Goal: Task Accomplishment & Management: Use online tool/utility

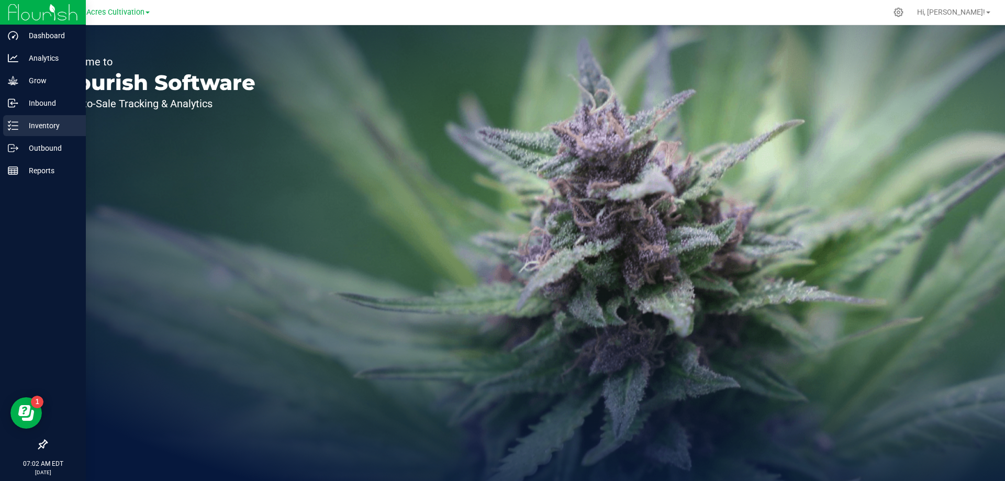
click at [35, 124] on p "Inventory" at bounding box center [49, 125] width 63 height 13
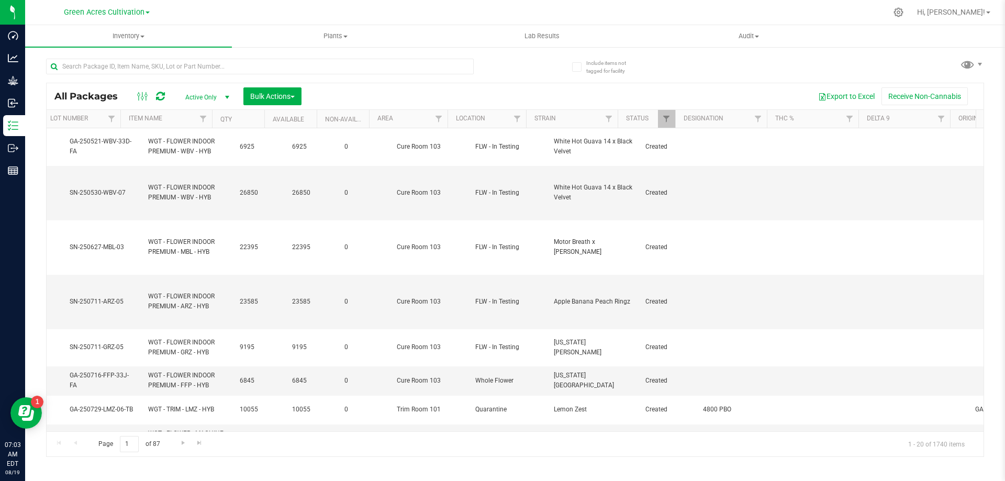
scroll to position [0, 421]
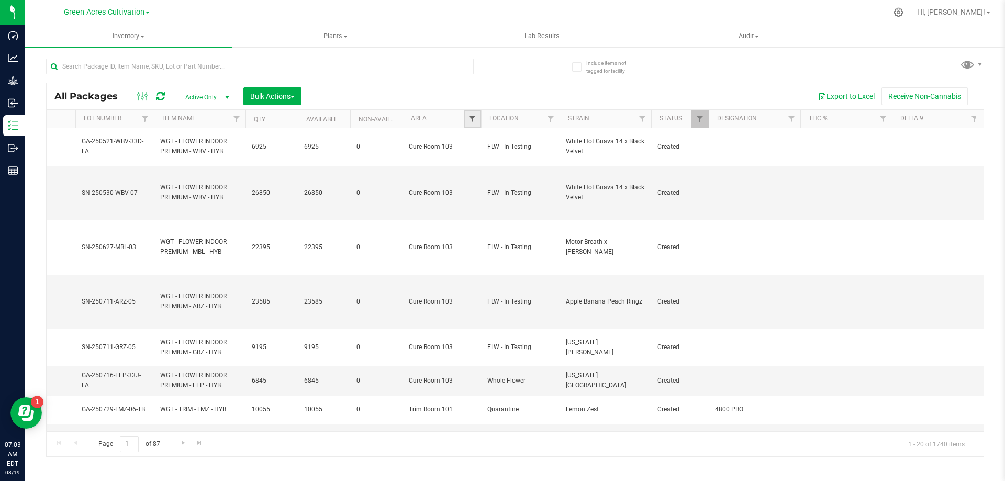
click at [468, 117] on span "Filter" at bounding box center [472, 119] width 8 height 8
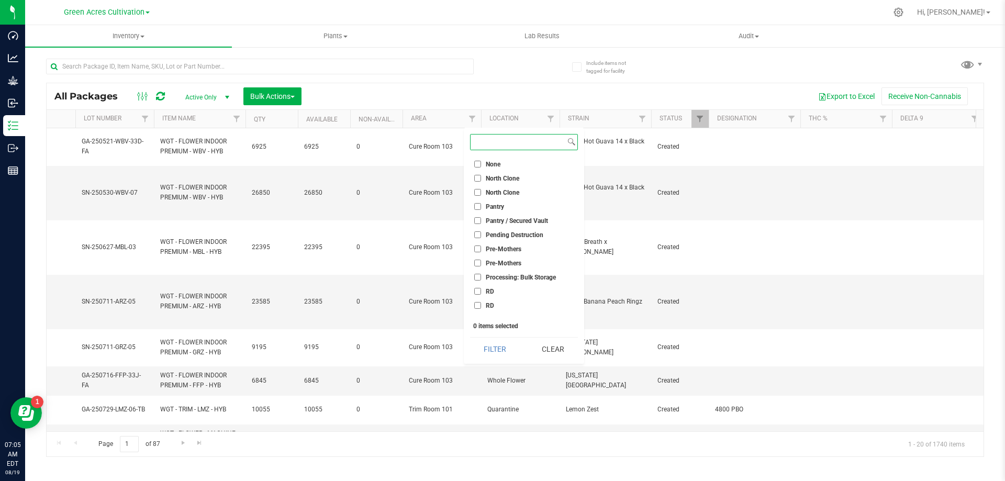
scroll to position [1098, 0]
click at [479, 312] on input "Trim Room 101" at bounding box center [477, 309] width 7 height 7
checkbox input "true"
click at [490, 149] on input at bounding box center [518, 142] width 95 height 15
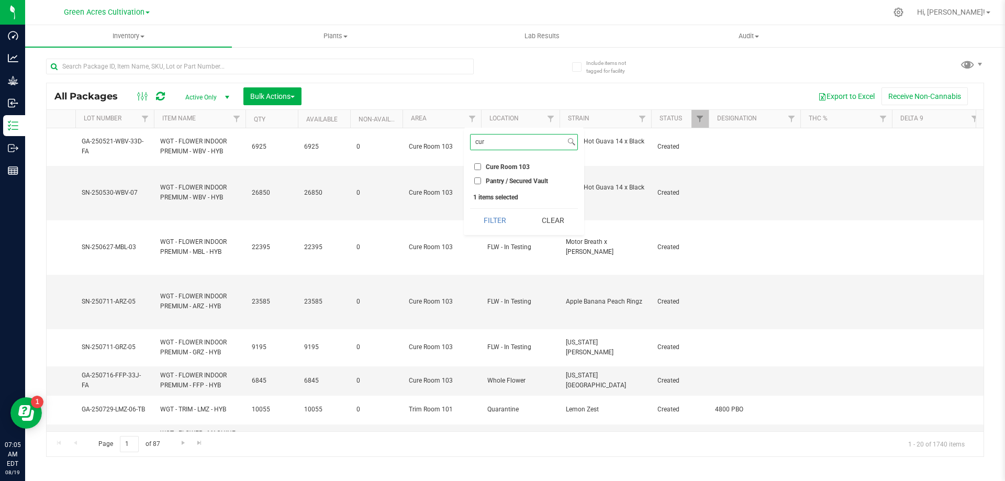
type input "cur"
click at [476, 164] on input "Cure Room 103" at bounding box center [477, 166] width 7 height 7
checkbox input "true"
drag, startPoint x: 494, startPoint y: 141, endPoint x: 472, endPoint y: 143, distance: 22.1
click at [472, 143] on input "cur" at bounding box center [518, 142] width 95 height 15
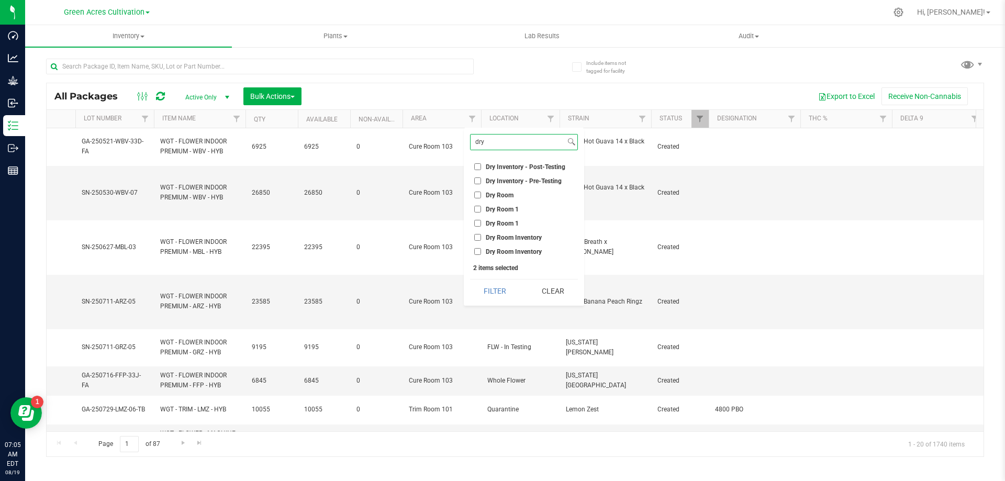
type input "dry"
click at [480, 194] on input "Dry Room" at bounding box center [477, 195] width 7 height 7
checkbox input "true"
drag, startPoint x: 498, startPoint y: 142, endPoint x: 473, endPoint y: 146, distance: 25.9
click at [473, 146] on input "dry" at bounding box center [518, 142] width 95 height 15
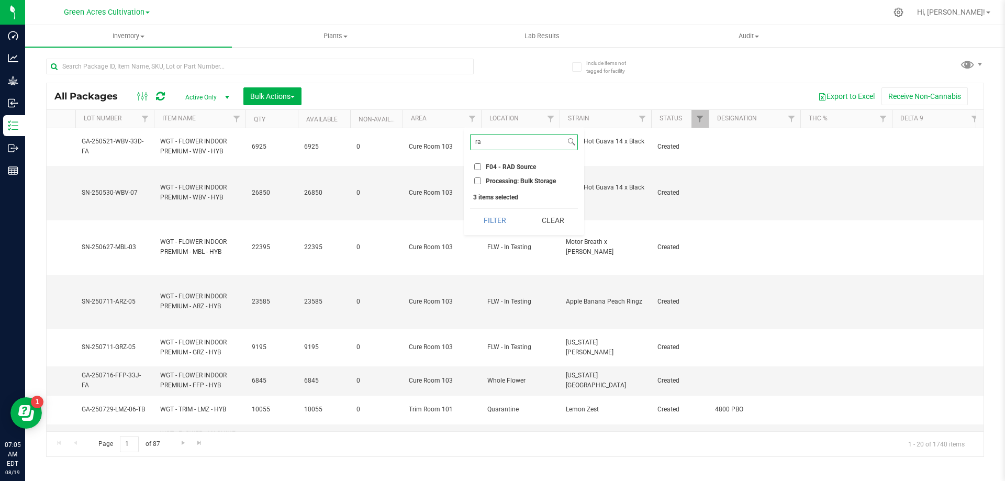
type input "ra"
click at [475, 167] on input "F04 - RAD Source" at bounding box center [477, 166] width 7 height 7
checkbox input "true"
click at [490, 216] on button "Filter" at bounding box center [495, 220] width 50 height 23
click at [553, 121] on span "Filter" at bounding box center [551, 119] width 8 height 8
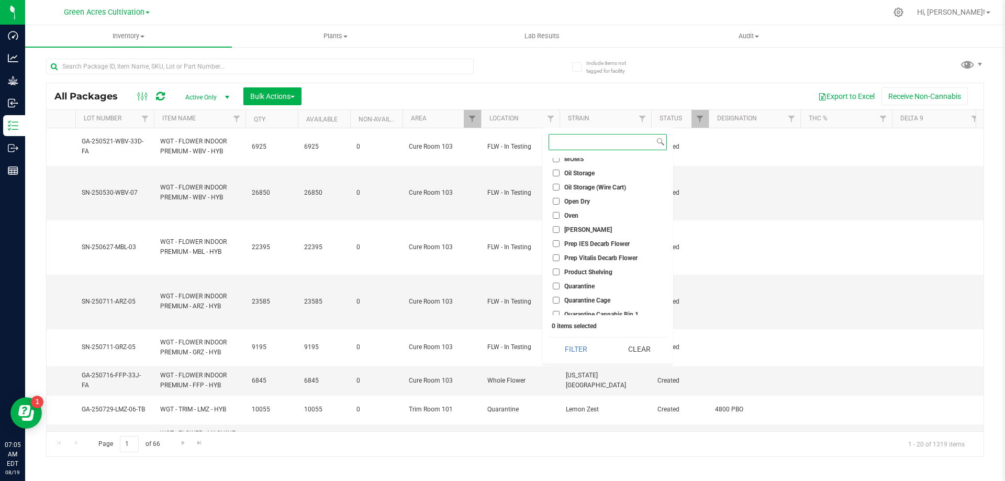
scroll to position [524, 0]
click at [556, 233] on input "Quarantine" at bounding box center [556, 233] width 7 height 7
checkbox input "true"
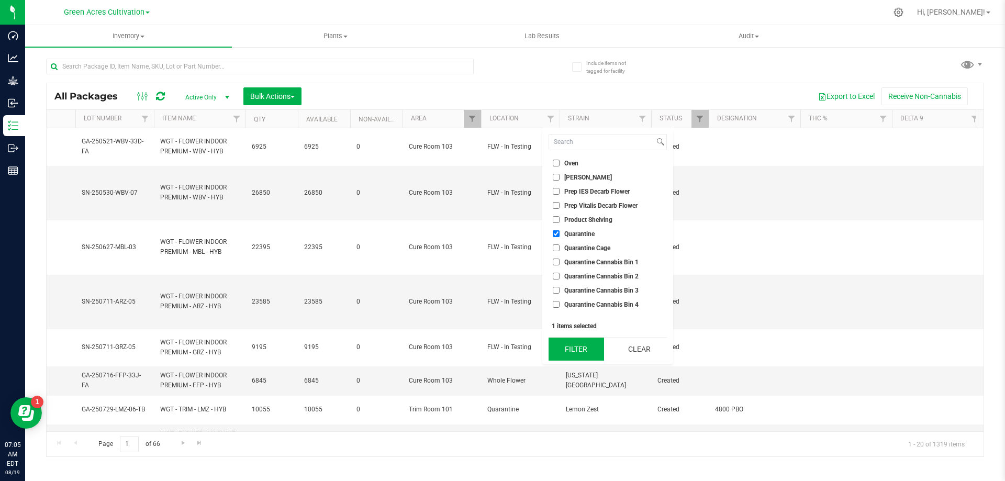
click at [573, 343] on button "Filter" at bounding box center [576, 349] width 55 height 23
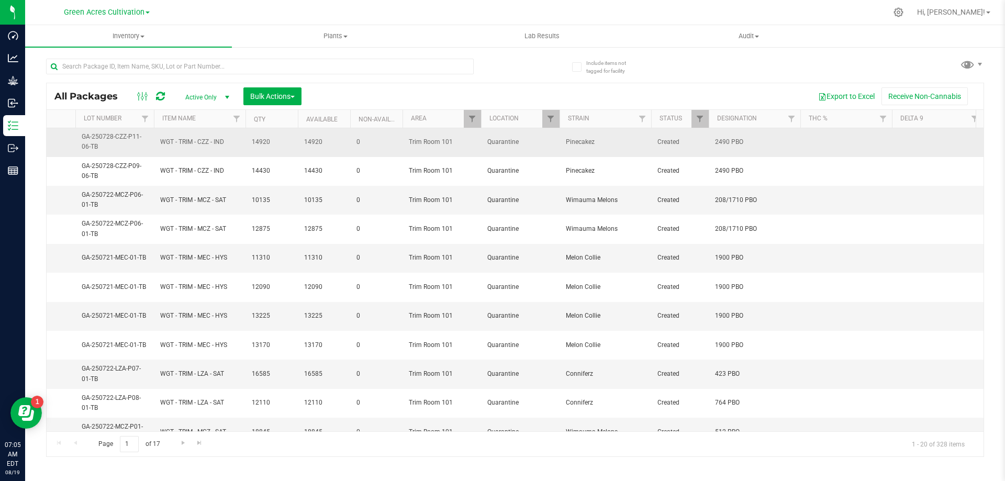
scroll to position [0, 421]
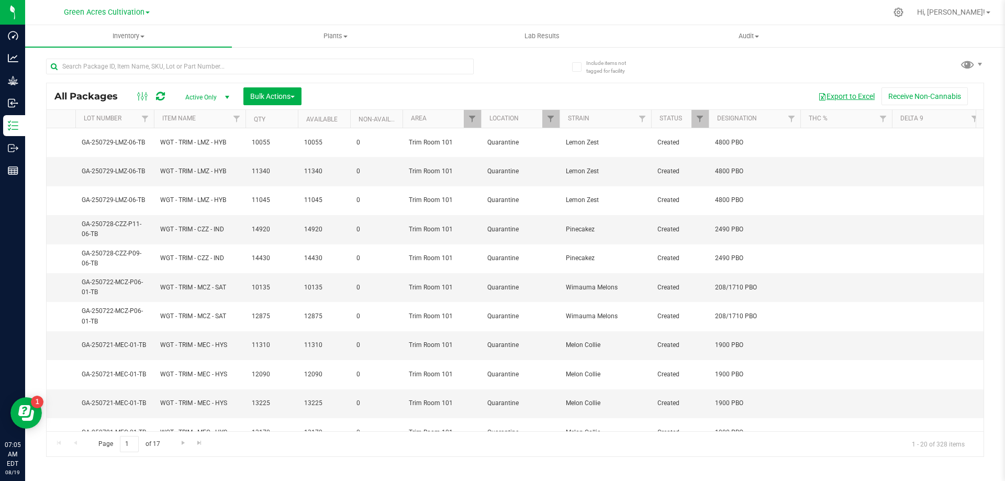
click at [825, 89] on button "Export to Excel" at bounding box center [847, 96] width 70 height 18
